Goal: Task Accomplishment & Management: Manage account settings

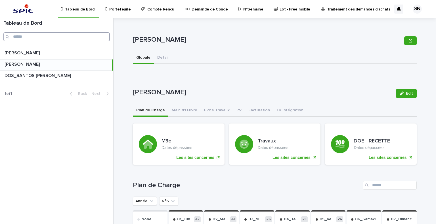
click at [35, 35] on input "Search" at bounding box center [56, 36] width 106 height 9
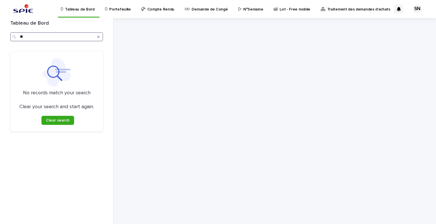
type input "*"
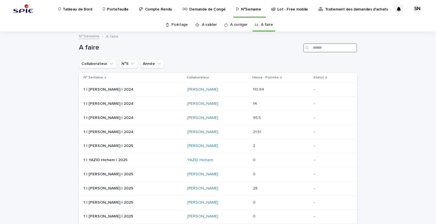
click at [331, 49] on input "Search" at bounding box center [330, 47] width 54 height 9
click at [325, 47] on input "*****" at bounding box center [330, 47] width 54 height 9
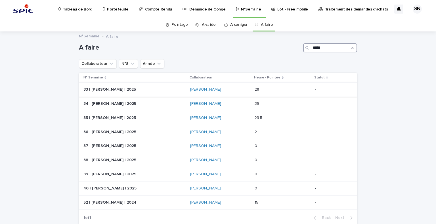
type input "*****"
click at [162, 91] on p at bounding box center [132, 89] width 99 height 5
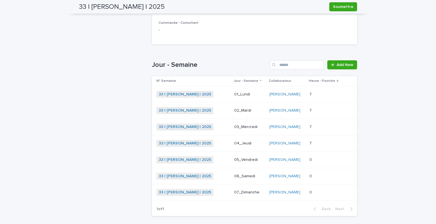
scroll to position [149, 0]
click at [22, 44] on div "Loading... Saving… Loading... Saving… 33 | SADOU Nazim | 2025 Soumettre Soumett…" at bounding box center [218, 66] width 436 height 366
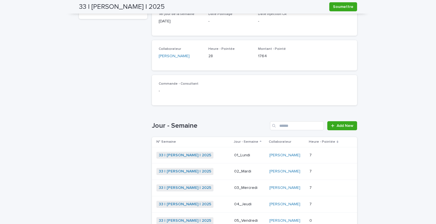
scroll to position [173, 0]
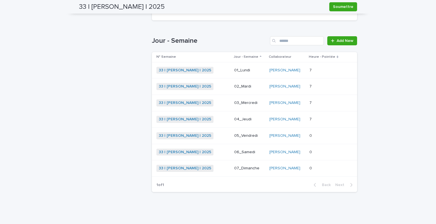
click at [218, 93] on td "33 | [PERSON_NAME] | 2025 + 0" at bounding box center [192, 87] width 80 height 16
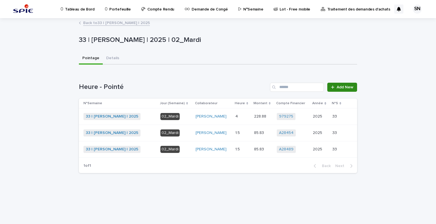
click at [349, 83] on link "Add New" at bounding box center [342, 87] width 30 height 9
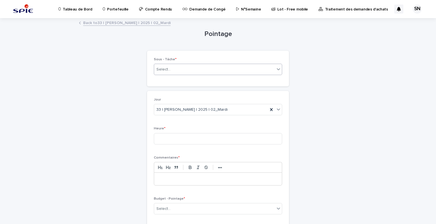
click at [198, 71] on div "Select..." at bounding box center [214, 69] width 121 height 9
click at [88, 146] on div "Pointage Loading... Saving… Loading... Saving… Loading... Saving… Loading... Sa…" at bounding box center [218, 129] width 278 height 221
click at [93, 22] on link "Back to 33 | [PERSON_NAME] | 2025 | 02_Mardi" at bounding box center [126, 22] width 87 height 7
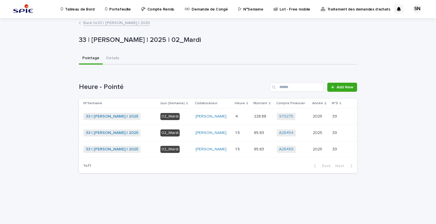
click at [95, 21] on link "Back to 33 | [PERSON_NAME] | 2025" at bounding box center [116, 22] width 67 height 7
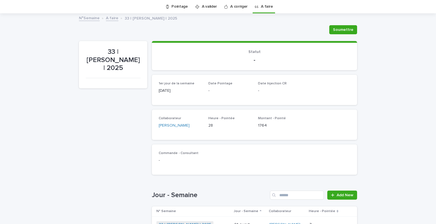
scroll to position [160, 0]
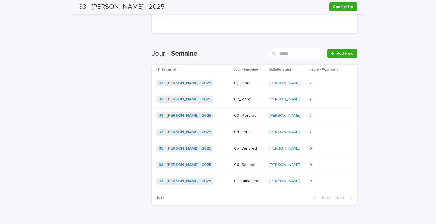
click at [217, 120] on div "33 | [PERSON_NAME] | 2025 + 0" at bounding box center [192, 116] width 73 height 12
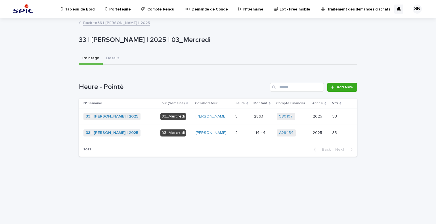
click at [235, 121] on td "5 5" at bounding box center [242, 117] width 19 height 16
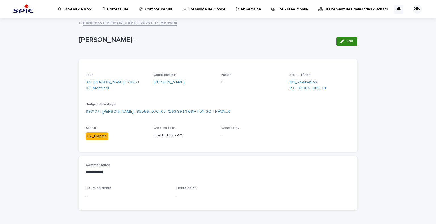
click at [344, 44] on button "Edit" at bounding box center [346, 41] width 21 height 9
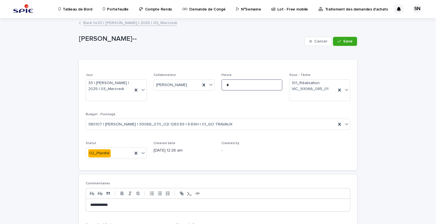
click at [232, 85] on input "*" at bounding box center [251, 84] width 61 height 11
type input "*"
click at [237, 88] on input "*" at bounding box center [251, 84] width 61 height 11
type input "*"
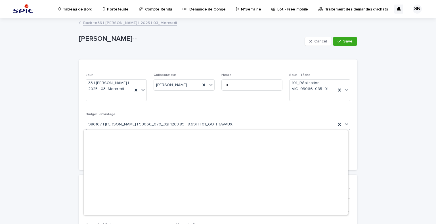
click at [222, 127] on div "980107 | SADOU Nazim | 93066_070_02| 1263.89 | 8.69H | 01_GO TRAVAUX" at bounding box center [211, 124] width 250 height 9
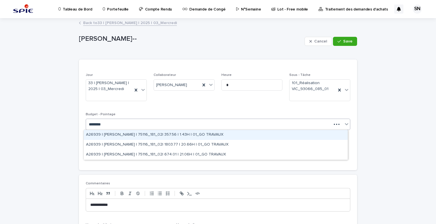
type input "*********"
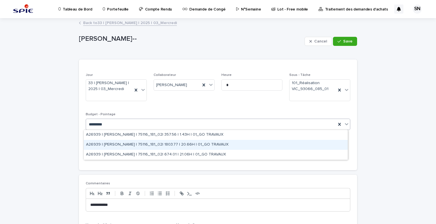
drag, startPoint x: 211, startPoint y: 139, endPoint x: 210, endPoint y: 144, distance: 4.6
click at [210, 144] on div "A26939 | HAOUNI Yassine | 75116_181_02| 1803.77 | 20.66H | 01_GO TRAVAUX" at bounding box center [216, 145] width 264 height 10
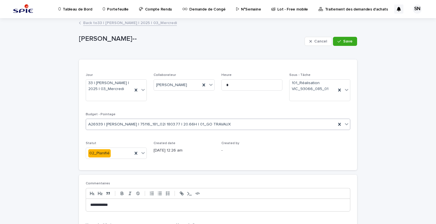
scroll to position [58, 0]
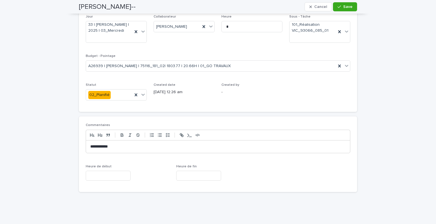
click at [150, 145] on p "**********" at bounding box center [217, 147] width 255 height 6
drag, startPoint x: 126, startPoint y: 146, endPoint x: 76, endPoint y: 137, distance: 50.8
click at [76, 137] on div "**********" at bounding box center [218, 85] width 284 height 251
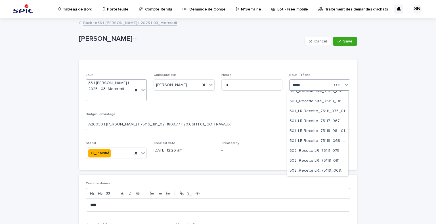
scroll to position [64, 0]
type input "*********"
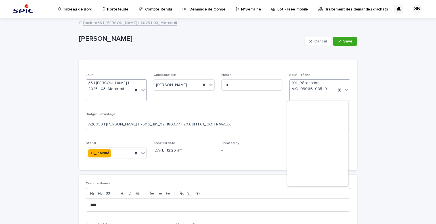
click at [310, 83] on span "101_Réalisation VIC_93066_085_01" at bounding box center [313, 86] width 42 height 12
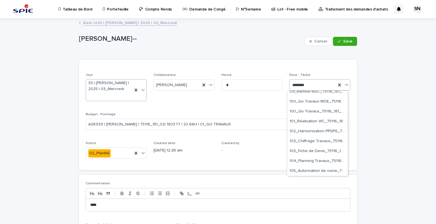
type input "*********"
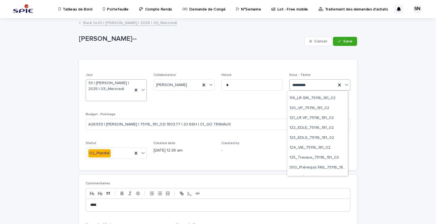
scroll to position [306, 0]
drag, startPoint x: 315, startPoint y: 117, endPoint x: 315, endPoint y: 130, distance: 13.1
click at [315, 130] on div "122_EDLE_75116_181_02" at bounding box center [317, 128] width 60 height 10
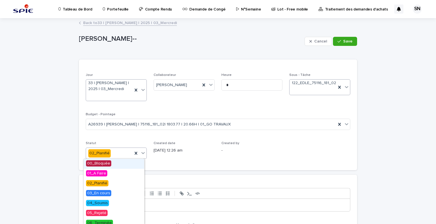
click at [113, 155] on div "02_Planifié" at bounding box center [109, 153] width 47 height 9
click at [108, 224] on span "06_Terminée" at bounding box center [99, 223] width 27 height 6
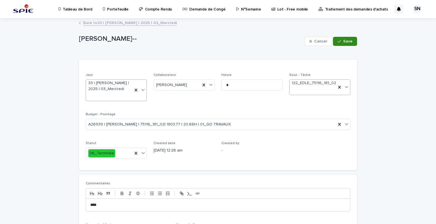
click at [338, 39] on icon "button" at bounding box center [338, 41] width 3 height 4
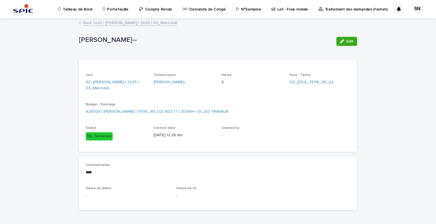
click at [92, 22] on link "Back to 33 | [PERSON_NAME] | 2025 | 03_Mercredi" at bounding box center [130, 22] width 94 height 7
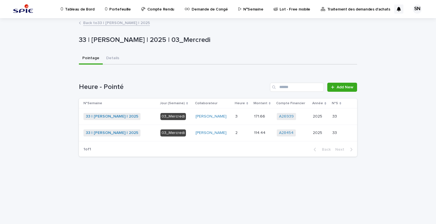
click at [241, 117] on p at bounding box center [242, 116] width 14 height 5
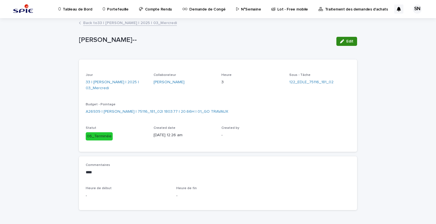
click at [344, 39] on button "Edit" at bounding box center [346, 41] width 21 height 9
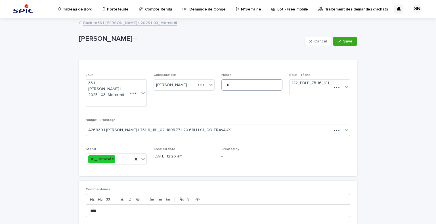
drag, startPoint x: 227, startPoint y: 88, endPoint x: 231, endPoint y: 87, distance: 4.0
click at [228, 88] on input "*" at bounding box center [251, 84] width 61 height 11
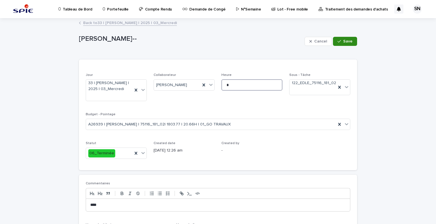
type input "*"
click at [337, 37] on button "Save" at bounding box center [345, 41] width 24 height 9
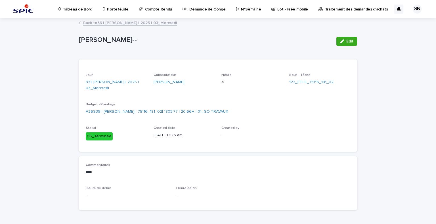
click at [87, 22] on link "Back to 33 | [PERSON_NAME] | 2025 | 03_Mercredi" at bounding box center [130, 22] width 94 height 7
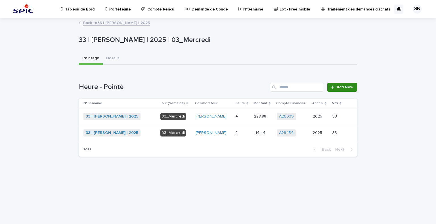
click at [348, 88] on span "Add New" at bounding box center [345, 87] width 17 height 4
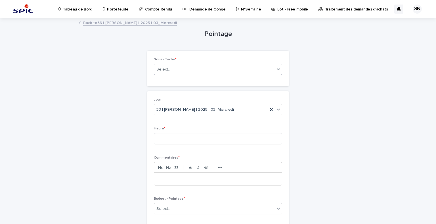
click at [178, 71] on div "Select..." at bounding box center [214, 69] width 121 height 9
click at [32, 138] on div "Loading... Saving… Loading... Saving… Pointage Loading... Saving… Loading... Sa…" at bounding box center [218, 144] width 436 height 250
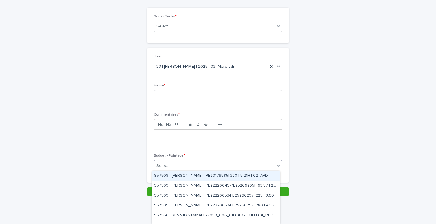
click at [196, 167] on div "Select..." at bounding box center [214, 165] width 121 height 9
type input "*****"
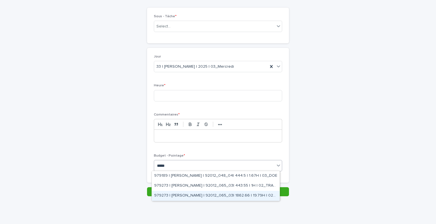
click at [228, 193] on div "979273 | SADOU Nazim | 92012_065_03| 1862.66 | 19.79H | 02_TRAVAUX" at bounding box center [216, 196] width 128 height 10
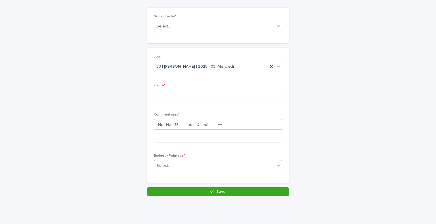
scroll to position [48, 0]
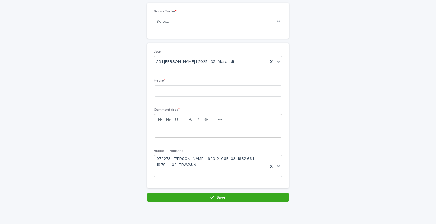
click at [209, 135] on div at bounding box center [218, 131] width 128 height 12
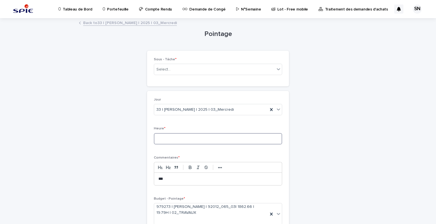
click at [209, 137] on input at bounding box center [218, 138] width 128 height 11
type input "*"
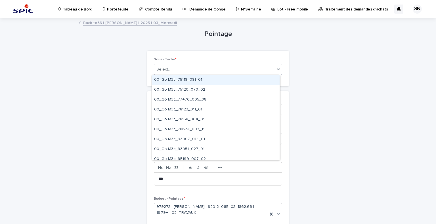
click at [218, 69] on div "Select..." at bounding box center [214, 69] width 121 height 9
type input "*********"
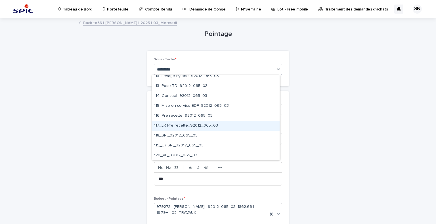
scroll to position [292, 0]
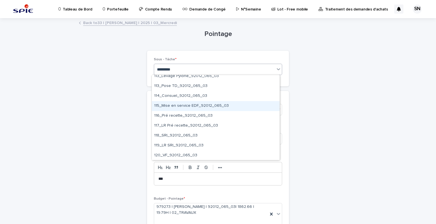
click at [218, 108] on div "115_Mise en service EDF_92012_065_03" at bounding box center [216, 106] width 128 height 10
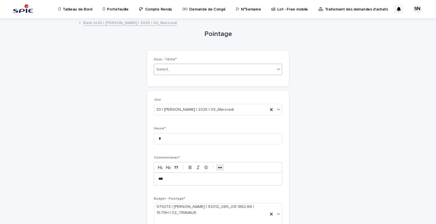
scroll to position [53, 0]
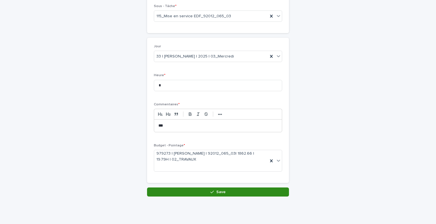
click at [222, 194] on button "Save" at bounding box center [218, 192] width 142 height 9
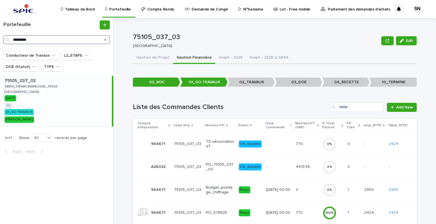
click at [26, 39] on input "*********" at bounding box center [56, 39] width 106 height 9
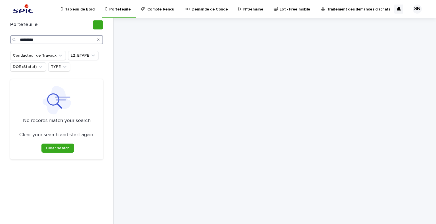
type input "*********"
drag, startPoint x: 99, startPoint y: 41, endPoint x: 249, endPoint y: 71, distance: 153.8
click at [99, 41] on icon "Search" at bounding box center [98, 39] width 2 height 3
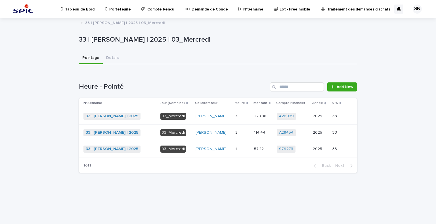
click at [235, 147] on p "1" at bounding box center [236, 149] width 3 height 6
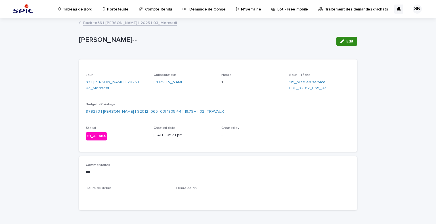
click at [339, 45] on button "Edit" at bounding box center [346, 41] width 21 height 9
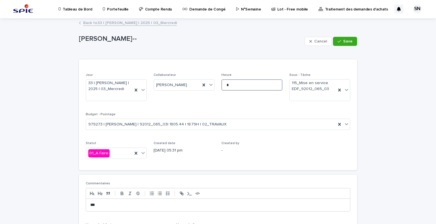
click at [245, 80] on input "*" at bounding box center [251, 84] width 61 height 11
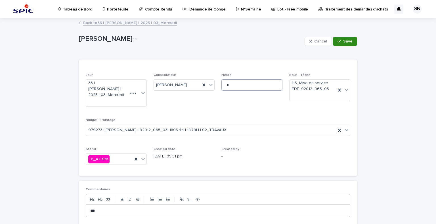
type input "*"
click at [346, 45] on button "Save" at bounding box center [345, 41] width 24 height 9
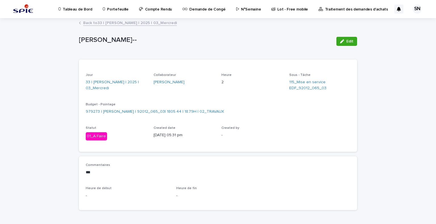
click at [94, 24] on link "Back to 33 | [PERSON_NAME] | 2025 | 03_Mercredi" at bounding box center [130, 22] width 94 height 7
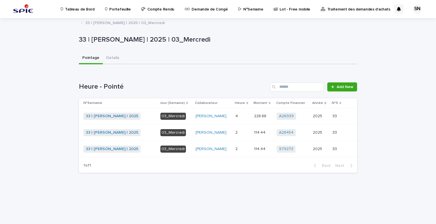
click at [247, 149] on td "2 2" at bounding box center [242, 149] width 19 height 16
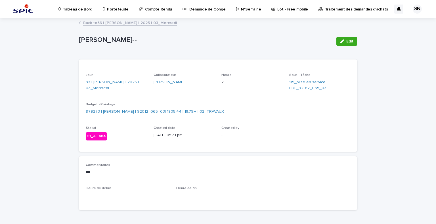
click at [102, 26] on div "Back to 33 | [PERSON_NAME] | 2025 | 03_Mercredi" at bounding box center [218, 23] width 284 height 8
click at [103, 24] on link "Back to 33 | [PERSON_NAME] | 2025 | 03_Mercredi" at bounding box center [130, 22] width 94 height 7
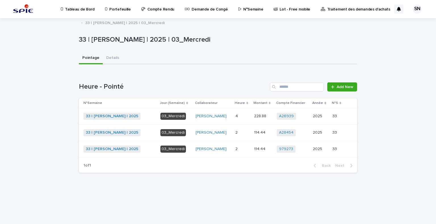
click at [236, 129] on div "2 2" at bounding box center [242, 132] width 14 height 9
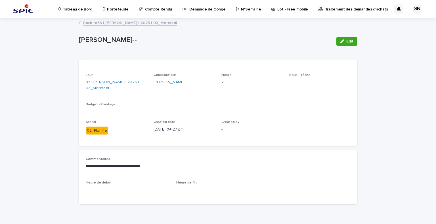
click at [350, 41] on span "Edit" at bounding box center [349, 41] width 7 height 4
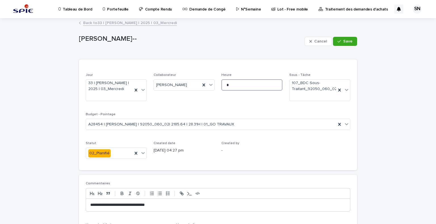
click at [272, 82] on input "*" at bounding box center [251, 84] width 61 height 11
type input "*"
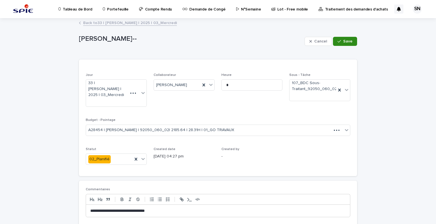
click at [347, 41] on span "Save" at bounding box center [347, 41] width 9 height 4
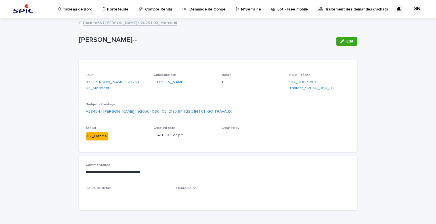
click at [96, 22] on link "Back to 33 | [PERSON_NAME] | 2025 | 03_Mercredi" at bounding box center [130, 22] width 94 height 7
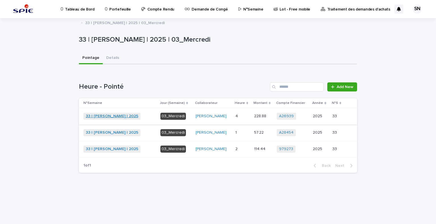
click at [109, 116] on link "33 | [PERSON_NAME] | 2025" at bounding box center [112, 116] width 52 height 5
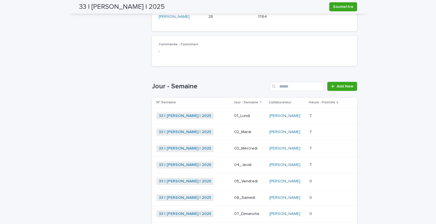
scroll to position [128, 0]
click at [217, 166] on div "33 | [PERSON_NAME] | 2025 + 0" at bounding box center [192, 164] width 73 height 7
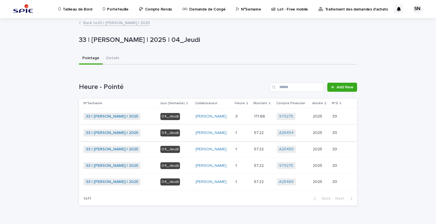
scroll to position [14, 0]
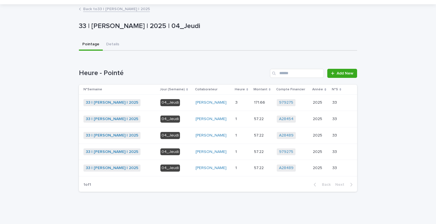
click at [96, 7] on link "Back to 33 | [PERSON_NAME] | 2025" at bounding box center [116, 8] width 67 height 7
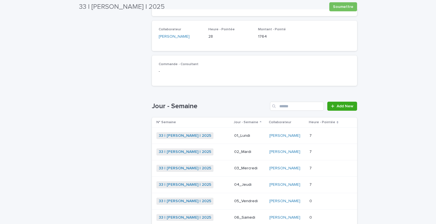
scroll to position [110, 0]
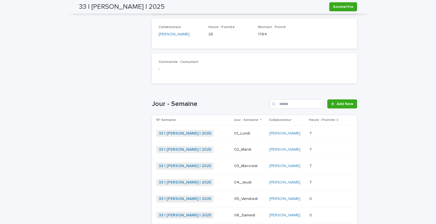
click at [321, 153] on div "7 7" at bounding box center [325, 149] width 33 height 9
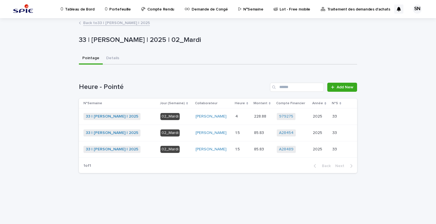
click at [346, 133] on td at bounding box center [350, 133] width 13 height 16
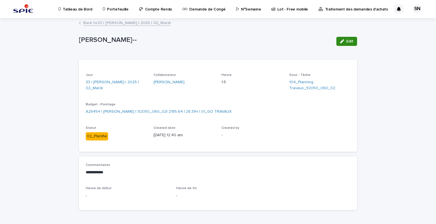
click at [350, 42] on span "Edit" at bounding box center [349, 41] width 7 height 4
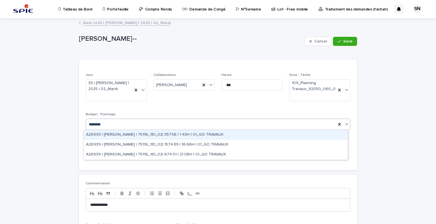
type input "*********"
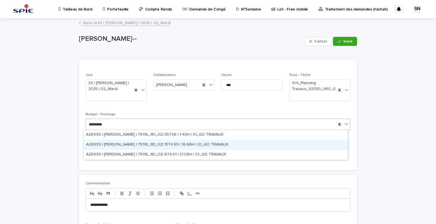
click at [215, 146] on div "A26939 | [PERSON_NAME] | 75116_181_02| 1574.89 | 16.66H | 01_GO TRAVAUX" at bounding box center [216, 145] width 264 height 10
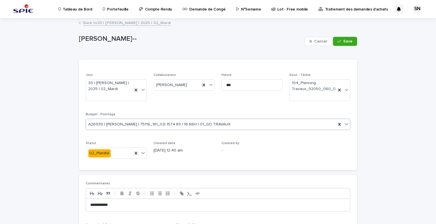
scroll to position [39, 0]
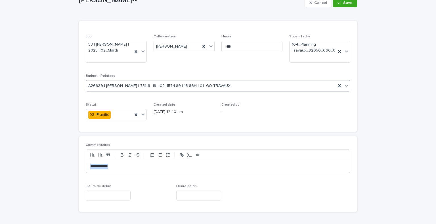
drag, startPoint x: 112, startPoint y: 169, endPoint x: 70, endPoint y: 164, distance: 42.6
click at [70, 164] on div "**********" at bounding box center [218, 112] width 436 height 265
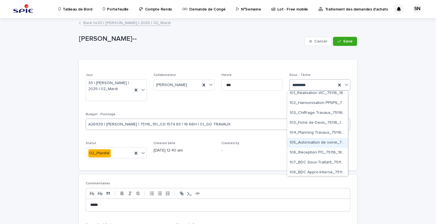
scroll to position [84, 0]
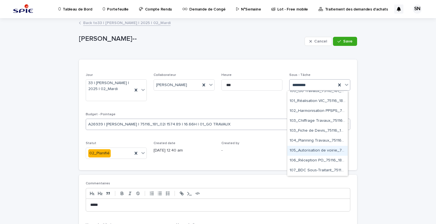
type input "*********"
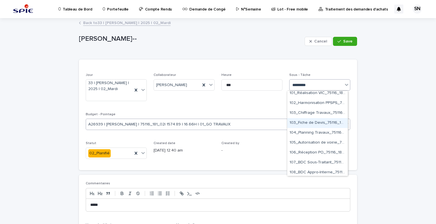
scroll to position [93, 0]
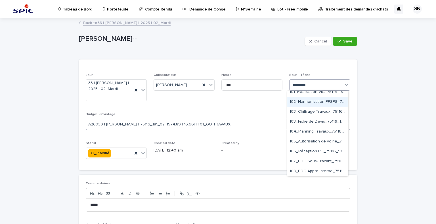
click at [327, 106] on div "102_Harmonisation PPSPS_75116_181_02" at bounding box center [317, 102] width 60 height 10
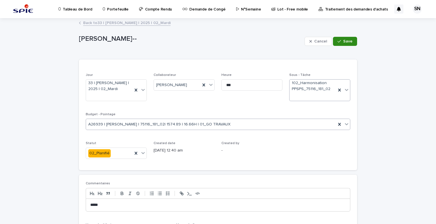
click at [343, 40] on span "Save" at bounding box center [347, 41] width 9 height 4
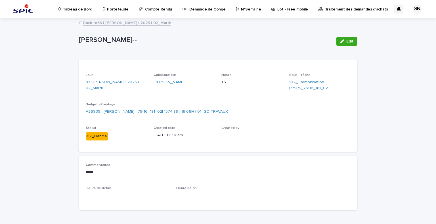
click at [94, 22] on link "Back to 33 | [PERSON_NAME] | 2025 | 02_Mardi" at bounding box center [126, 22] width 87 height 7
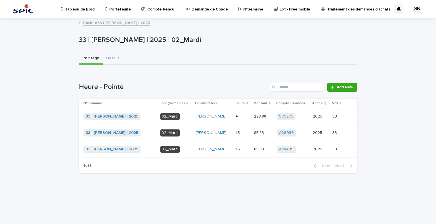
click at [244, 135] on p at bounding box center [242, 133] width 14 height 5
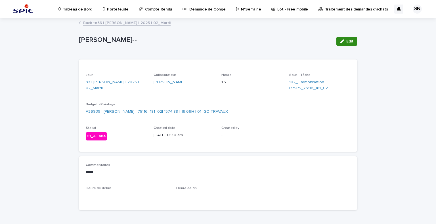
click at [346, 41] on span "Edit" at bounding box center [349, 41] width 7 height 4
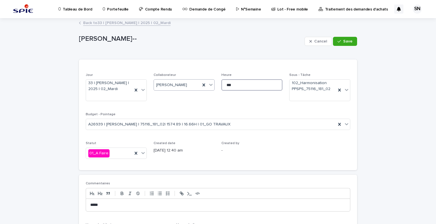
drag, startPoint x: 238, startPoint y: 85, endPoint x: 185, endPoint y: 84, distance: 53.1
click at [185, 84] on div "Jour 33 | [PERSON_NAME] | 2025 | 02_Mardi Collaborateur [PERSON_NAME] *** Sous …" at bounding box center [218, 118] width 264 height 91
type input "*"
click at [343, 41] on span "Save" at bounding box center [347, 41] width 9 height 4
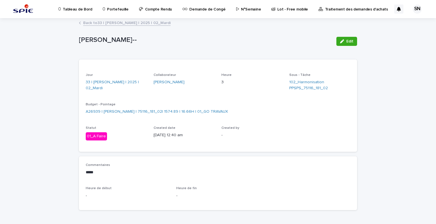
click at [89, 24] on link "Back to 33 | [PERSON_NAME] | 2025 | 02_Mardi" at bounding box center [126, 22] width 87 height 7
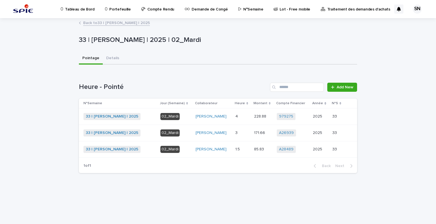
click at [238, 151] on p at bounding box center [242, 149] width 14 height 5
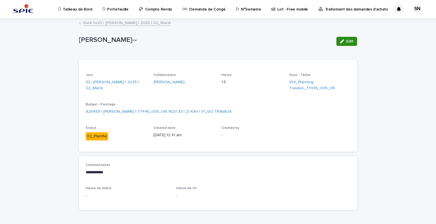
click at [342, 41] on div "button" at bounding box center [343, 41] width 6 height 4
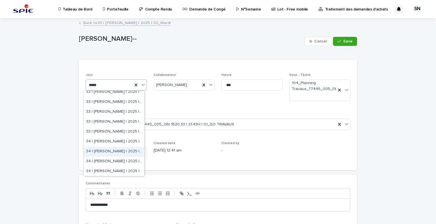
scroll to position [23, 0]
type input "*****"
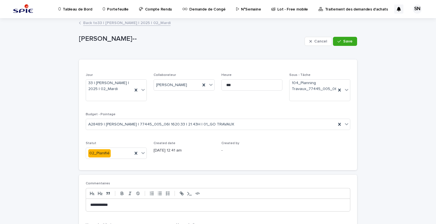
click at [221, 104] on span "Heure ***" at bounding box center [251, 89] width 61 height 33
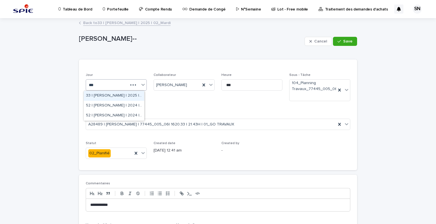
scroll to position [0, 0]
type input "*****"
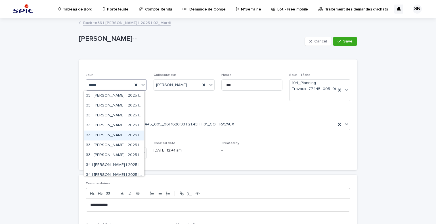
drag, startPoint x: 108, startPoint y: 109, endPoint x: 108, endPoint y: 132, distance: 23.0
click at [108, 132] on div "33 | [PERSON_NAME] | 2025 | 05_Vendredi" at bounding box center [114, 136] width 60 height 10
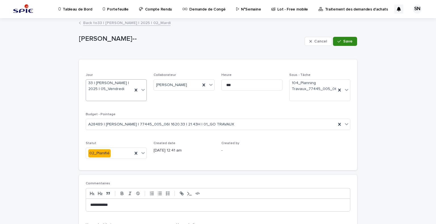
click at [345, 43] on button "Save" at bounding box center [345, 41] width 24 height 9
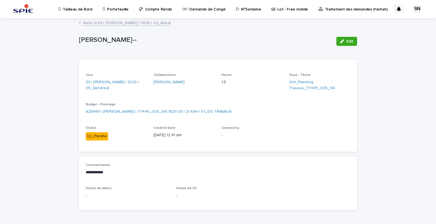
click at [93, 23] on link "Back to 33 | [PERSON_NAME] | 2025 | 02_Mardi" at bounding box center [126, 22] width 87 height 7
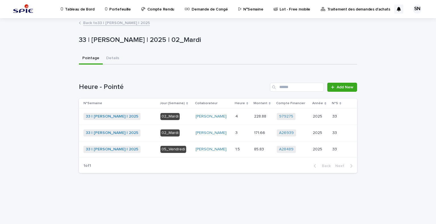
click at [89, 23] on link "Back to 33 | [PERSON_NAME] | 2025" at bounding box center [116, 22] width 67 height 7
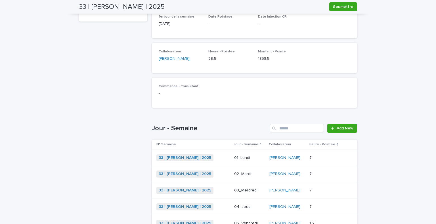
scroll to position [173, 0]
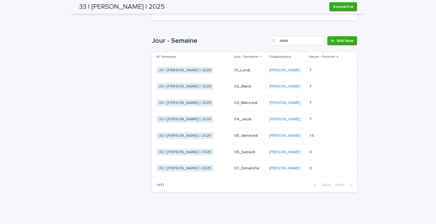
click at [215, 133] on div "33 | [PERSON_NAME] | 2025 + 0" at bounding box center [192, 136] width 73 height 7
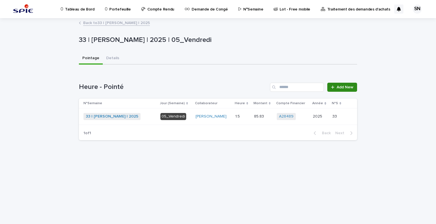
click at [345, 86] on span "Add New" at bounding box center [345, 87] width 17 height 4
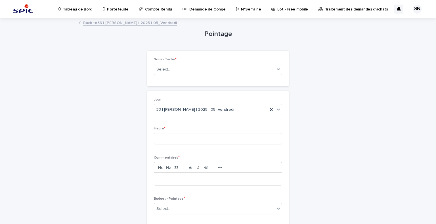
click at [87, 21] on link "Back to 33 | [PERSON_NAME] | 2025 | 05_Vendredi" at bounding box center [130, 22] width 94 height 7
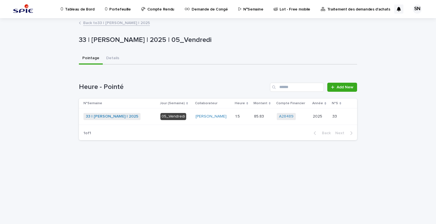
click at [145, 121] on div "33 | [PERSON_NAME] | 2025 + 0" at bounding box center [119, 117] width 72 height 12
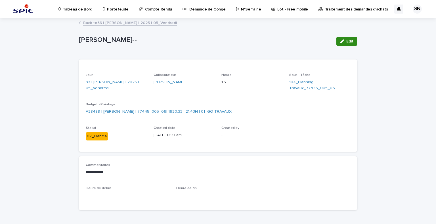
click at [350, 39] on span "Edit" at bounding box center [349, 41] width 7 height 4
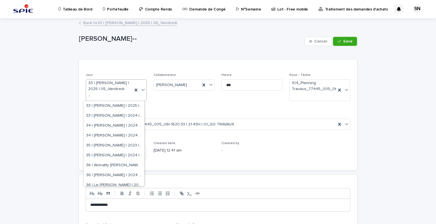
scroll to position [1544, 0]
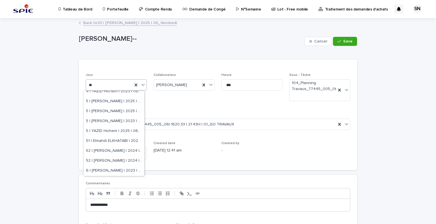
type input "***"
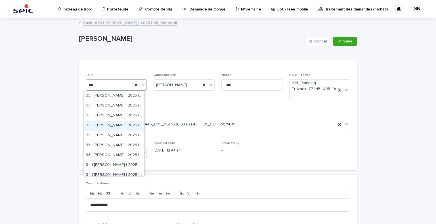
drag, startPoint x: 117, startPoint y: 110, endPoint x: 115, endPoint y: 123, distance: 12.6
click at [115, 123] on div "33 | [PERSON_NAME] | 2025 | 04_Jeudi" at bounding box center [114, 126] width 60 height 10
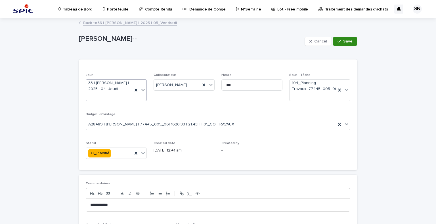
click at [348, 39] on span "Save" at bounding box center [347, 41] width 9 height 4
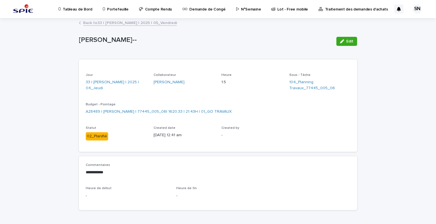
click at [96, 23] on link "Back to 33 | [PERSON_NAME] | 2025 | 05_Vendredi" at bounding box center [130, 22] width 94 height 7
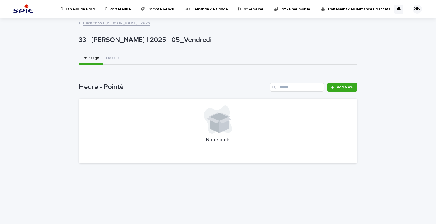
click at [95, 22] on link "Back to 33 | [PERSON_NAME] | 2025" at bounding box center [116, 22] width 67 height 7
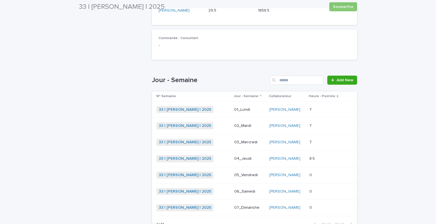
scroll to position [134, 0]
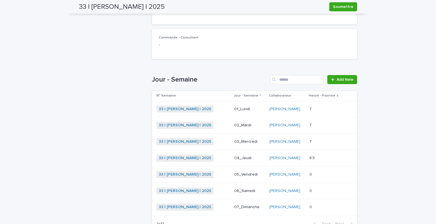
click at [211, 161] on div "33 | [PERSON_NAME] | 2025 + 0" at bounding box center [192, 158] width 73 height 7
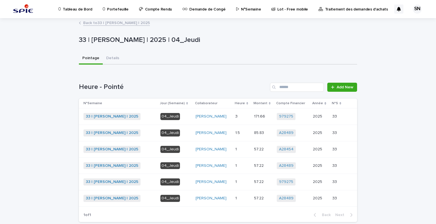
click at [154, 118] on td "33 | [PERSON_NAME] | 2025 + 0" at bounding box center [118, 117] width 79 height 16
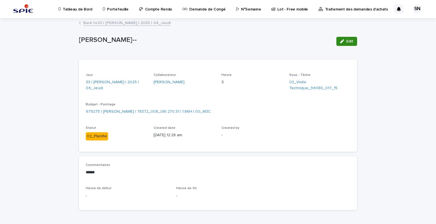
click at [354, 39] on button "Edit" at bounding box center [346, 41] width 21 height 9
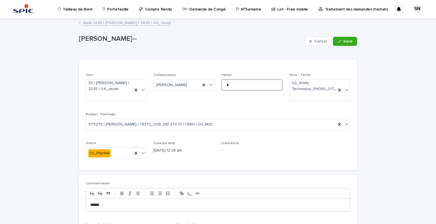
click at [265, 83] on input "*" at bounding box center [251, 84] width 61 height 11
type input "***"
click at [346, 38] on button "Save" at bounding box center [345, 41] width 24 height 9
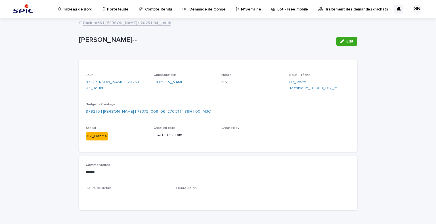
click at [89, 22] on link "Back to 33 | [PERSON_NAME] | 2025 | 04_Jeudi" at bounding box center [126, 22] width 87 height 7
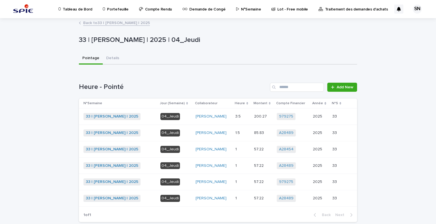
click at [186, 186] on div "04_Jeudi" at bounding box center [175, 182] width 31 height 12
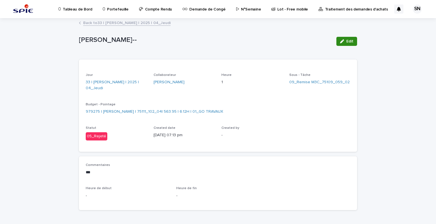
click at [341, 37] on button "Edit" at bounding box center [346, 41] width 21 height 9
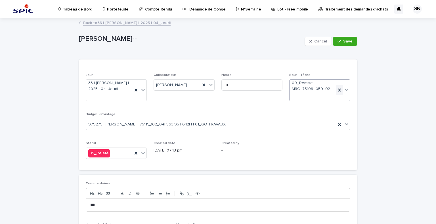
click at [338, 91] on icon at bounding box center [339, 90] width 3 height 3
click at [338, 126] on icon at bounding box center [339, 124] width 3 height 3
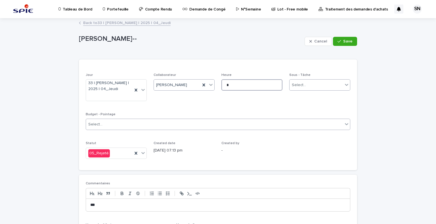
drag, startPoint x: 249, startPoint y: 86, endPoint x: 210, endPoint y: 88, distance: 39.2
click at [223, 88] on input "*" at bounding box center [251, 84] width 61 height 11
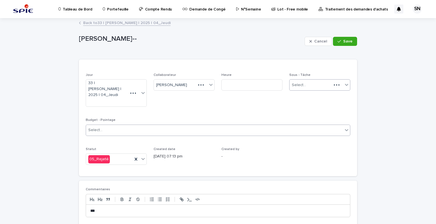
click at [199, 84] on div at bounding box center [201, 85] width 10 height 6
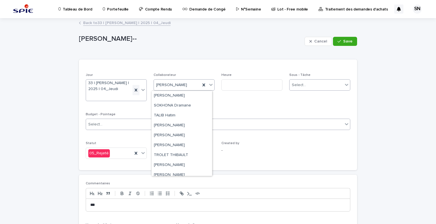
click at [135, 89] on icon at bounding box center [136, 90] width 6 height 6
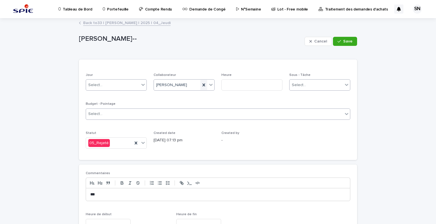
click at [202, 85] on icon at bounding box center [204, 85] width 6 height 6
click at [134, 144] on icon at bounding box center [135, 143] width 3 height 3
click at [108, 195] on p "***" at bounding box center [217, 195] width 255 height 6
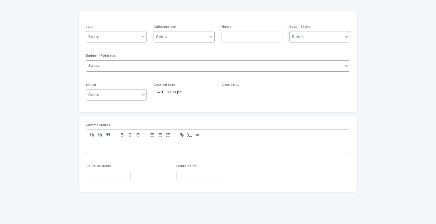
scroll to position [0, 0]
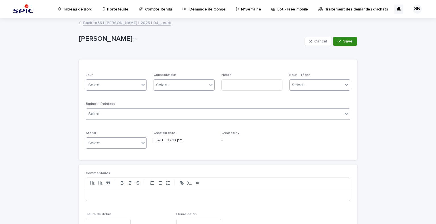
click at [343, 37] on button "Save" at bounding box center [345, 41] width 24 height 9
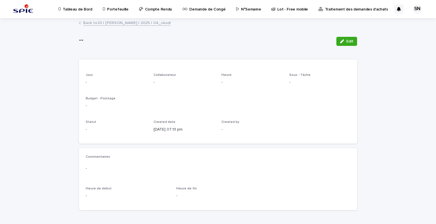
click at [93, 22] on link "Back to 33 | [PERSON_NAME] | 2025 | 04_Jeudi" at bounding box center [126, 22] width 87 height 7
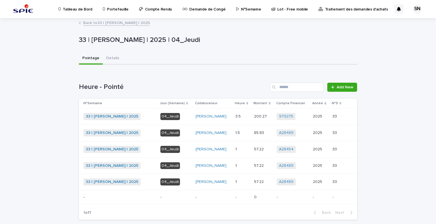
click at [236, 182] on p at bounding box center [242, 182] width 14 height 5
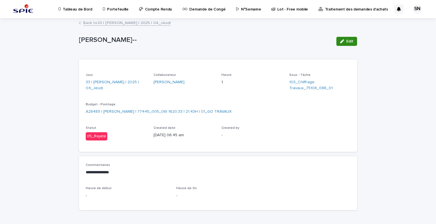
click at [344, 38] on button "Edit" at bounding box center [346, 41] width 21 height 9
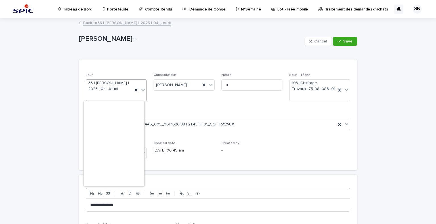
scroll to position [8601, 0]
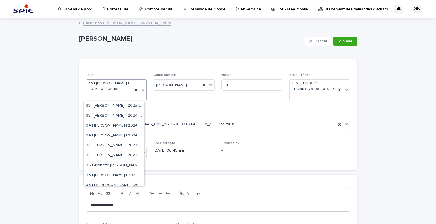
click at [285, 113] on p "Budget - Pointage" at bounding box center [218, 115] width 264 height 4
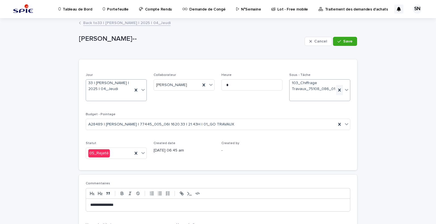
click at [337, 87] on div at bounding box center [339, 90] width 7 height 10
click at [339, 124] on icon at bounding box center [340, 125] width 6 height 6
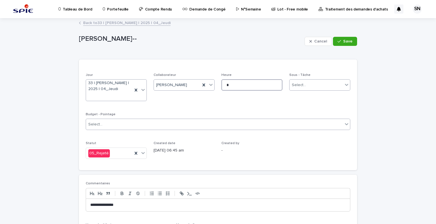
click at [209, 85] on div "Jour 33 | [PERSON_NAME] | 2025 | 04_Jeudi Collaborateur [PERSON_NAME] * Sous - …" at bounding box center [218, 118] width 264 height 91
click at [136, 89] on icon at bounding box center [136, 90] width 6 height 6
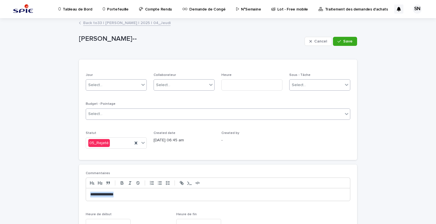
click at [68, 197] on div "**********" at bounding box center [218, 146] width 436 height 255
click at [147, 173] on p "Commentaires" at bounding box center [218, 174] width 264 height 4
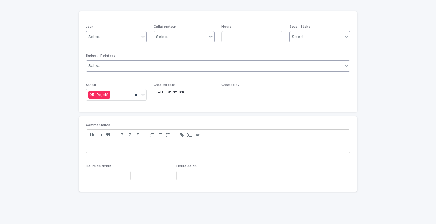
scroll to position [0, 0]
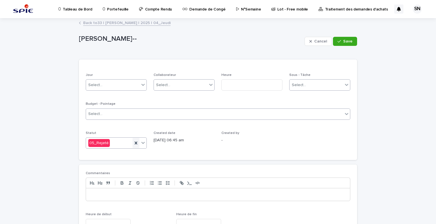
click at [133, 144] on icon at bounding box center [136, 143] width 6 height 6
click at [348, 41] on span "Save" at bounding box center [347, 41] width 9 height 4
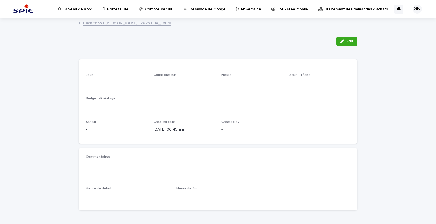
click at [90, 21] on link "Back to 33 | [PERSON_NAME] | 2025 | 04_Jeudi" at bounding box center [126, 22] width 87 height 7
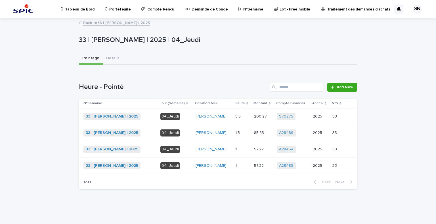
click at [90, 21] on link "Back to 33 | [PERSON_NAME] | 2025" at bounding box center [116, 22] width 67 height 7
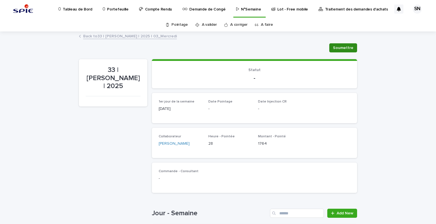
click at [351, 48] on button "Soumettre" at bounding box center [343, 47] width 28 height 9
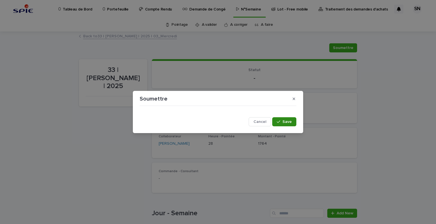
click at [291, 121] on span "Save" at bounding box center [286, 122] width 9 height 4
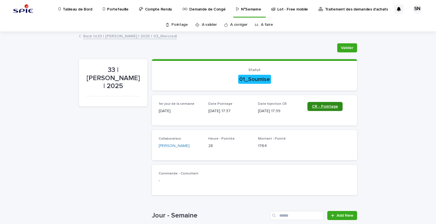
click at [320, 105] on span "CR - Pointage" at bounding box center [325, 107] width 26 height 4
